Goal: Transaction & Acquisition: Purchase product/service

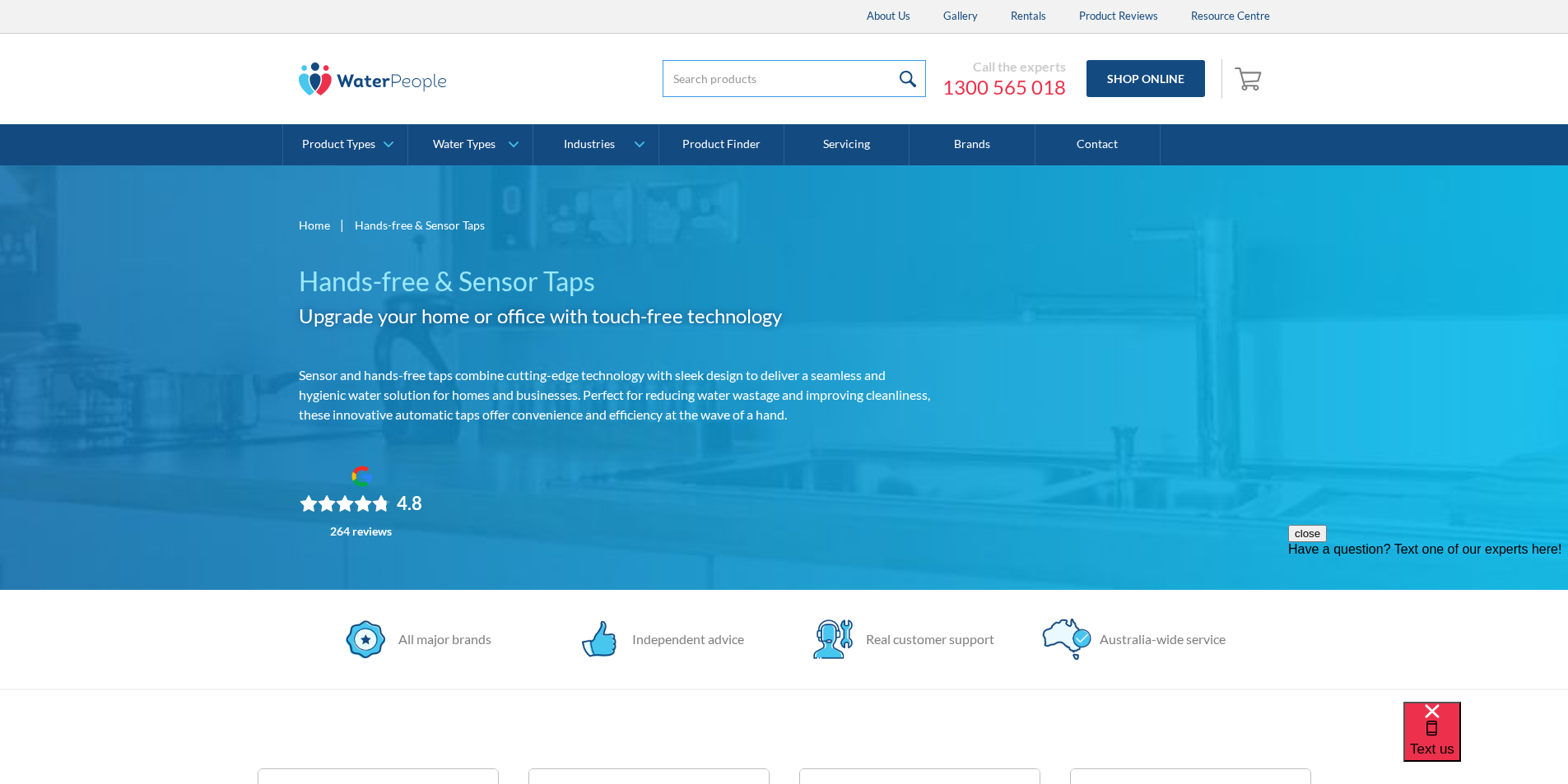
click at [726, 81] on input "search" at bounding box center [794, 78] width 263 height 37
type input "wall mounted sensor tap"
click at [890, 60] on input "submit" at bounding box center [907, 78] width 35 height 37
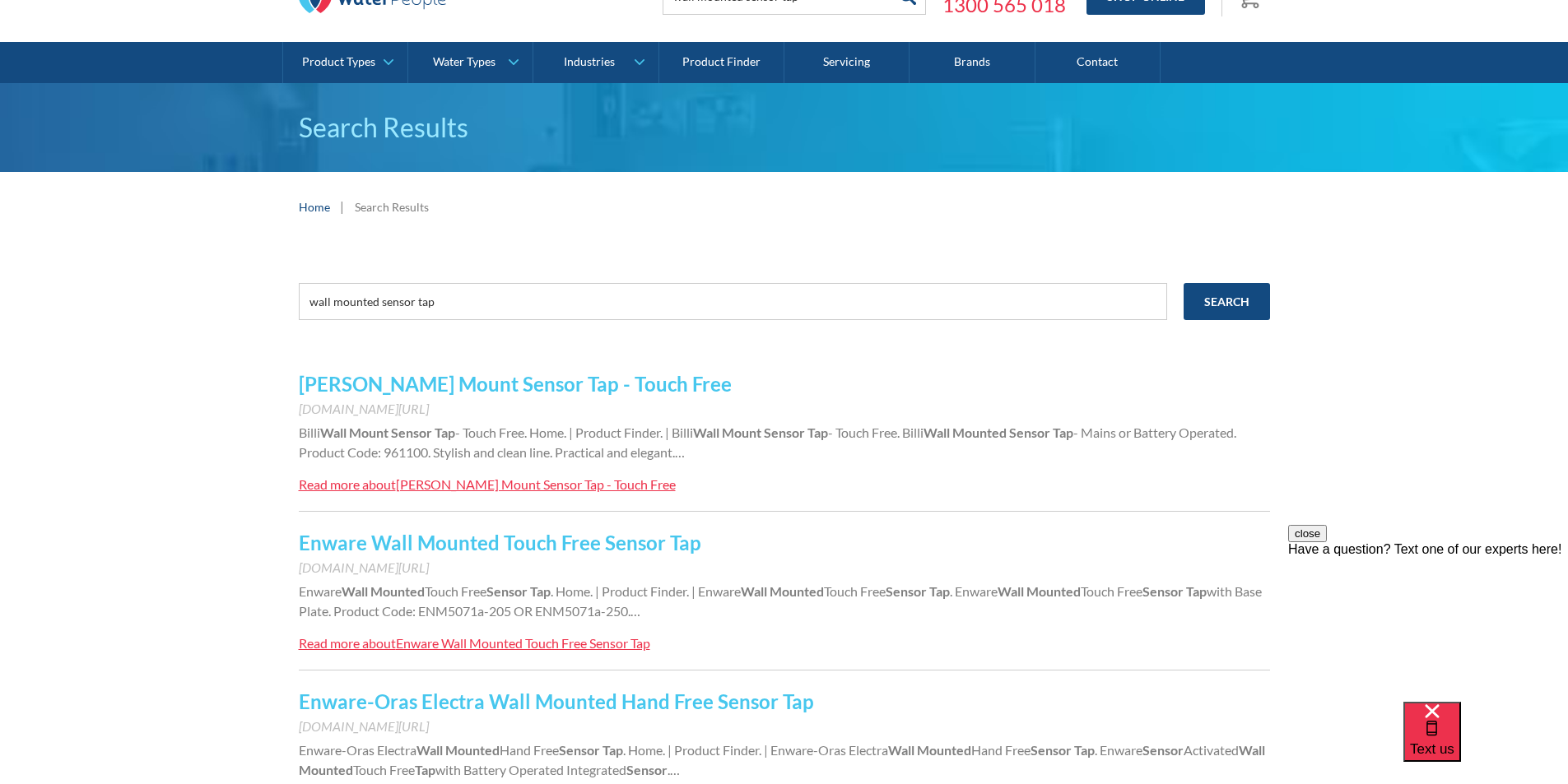
scroll to position [247, 0]
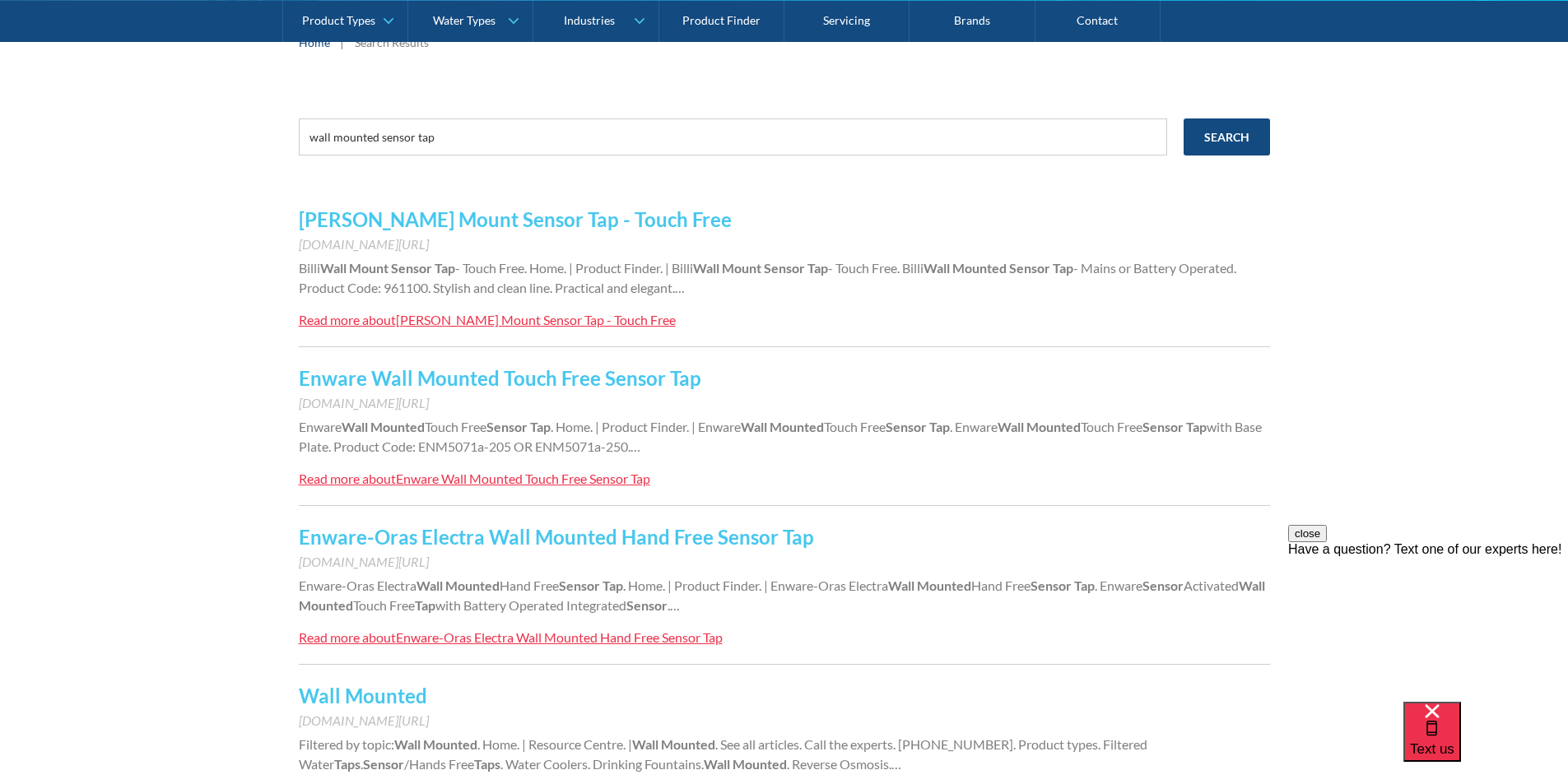
click at [448, 320] on div "[PERSON_NAME] Mount Sensor Tap - Touch Free" at bounding box center [535, 320] width 280 height 16
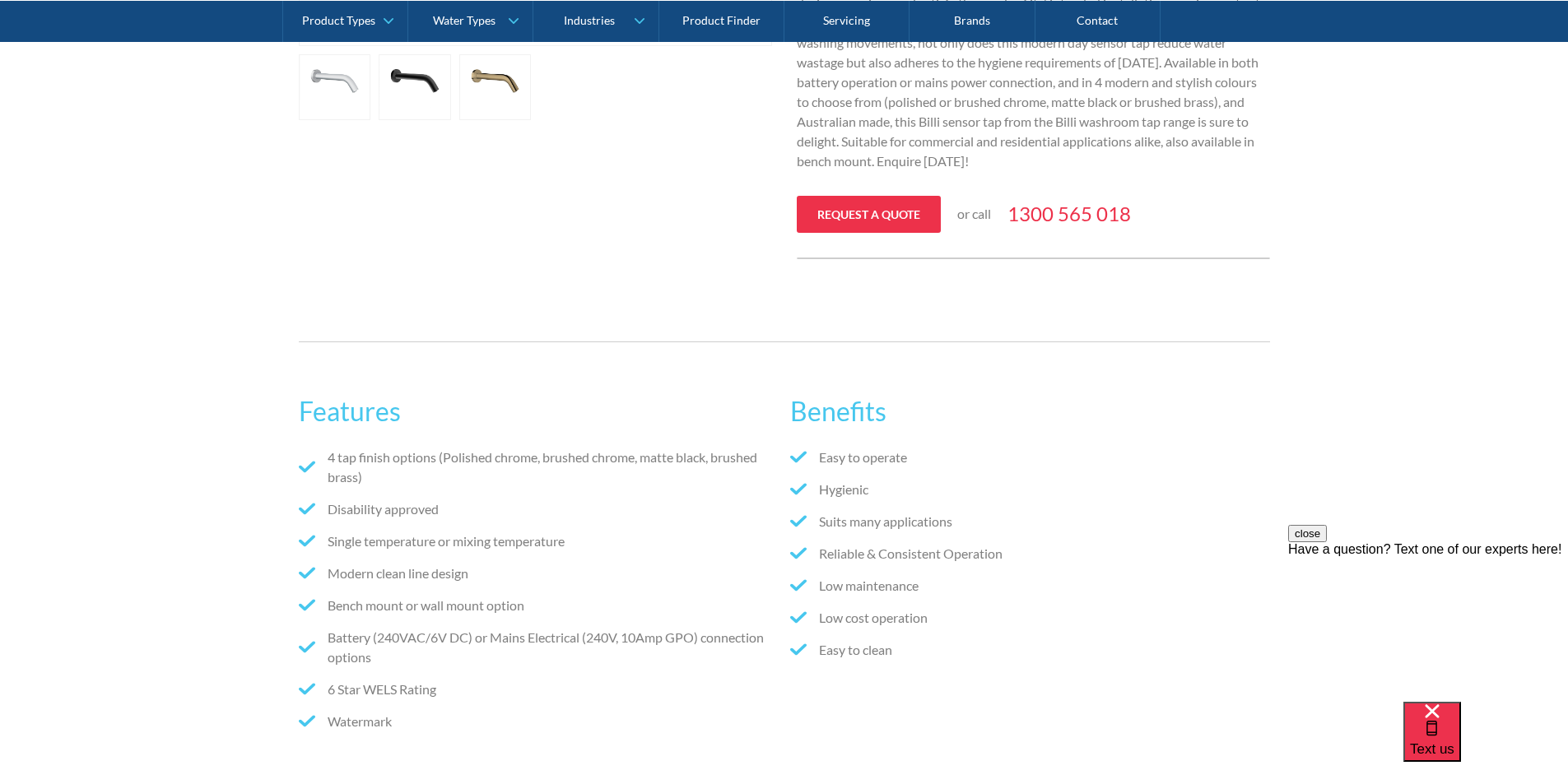
scroll to position [657, 0]
